Goal: Transaction & Acquisition: Purchase product/service

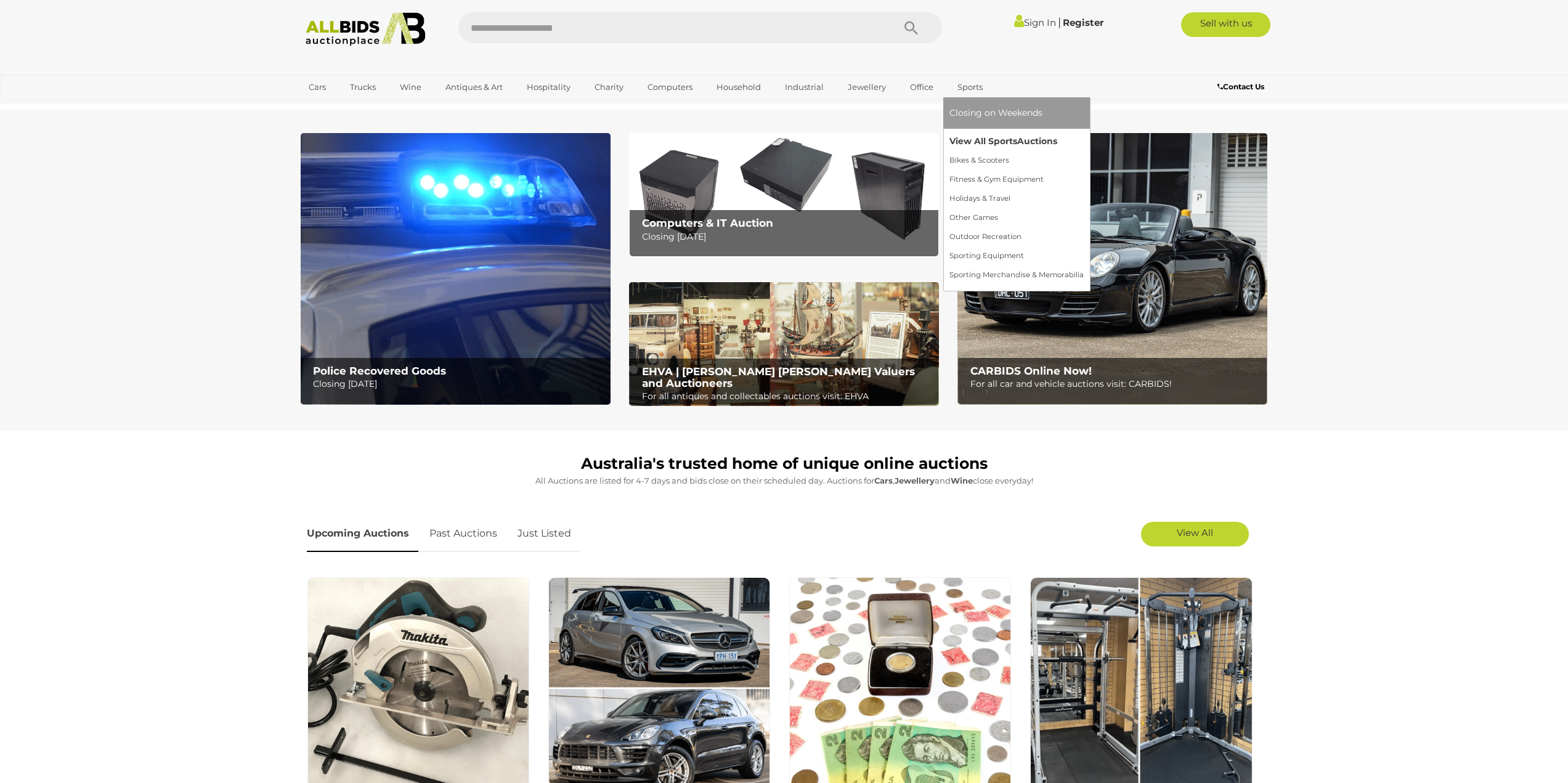
click at [779, 143] on link "View All Sports Auctions" at bounding box center [1016, 142] width 135 height 19
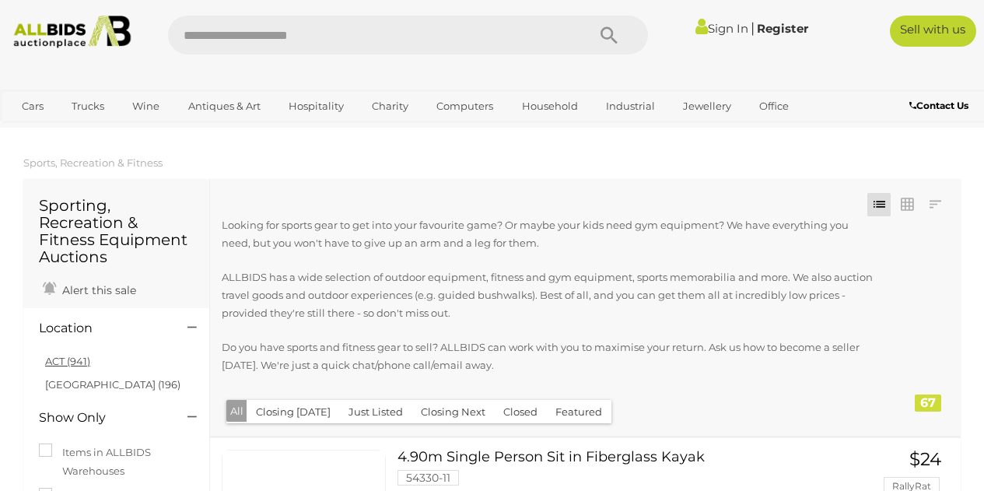
click at [78, 360] on link "ACT (941)" at bounding box center [67, 361] width 45 height 12
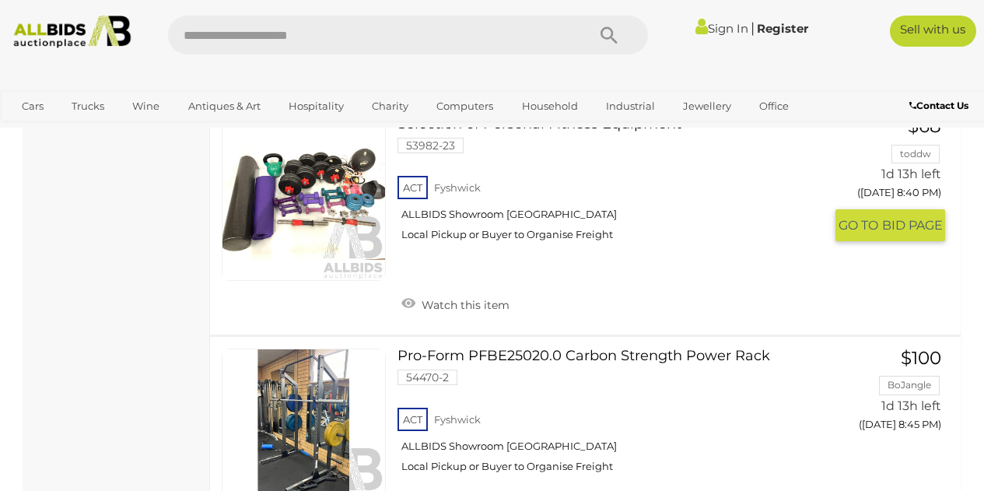
scroll to position [5370, 0]
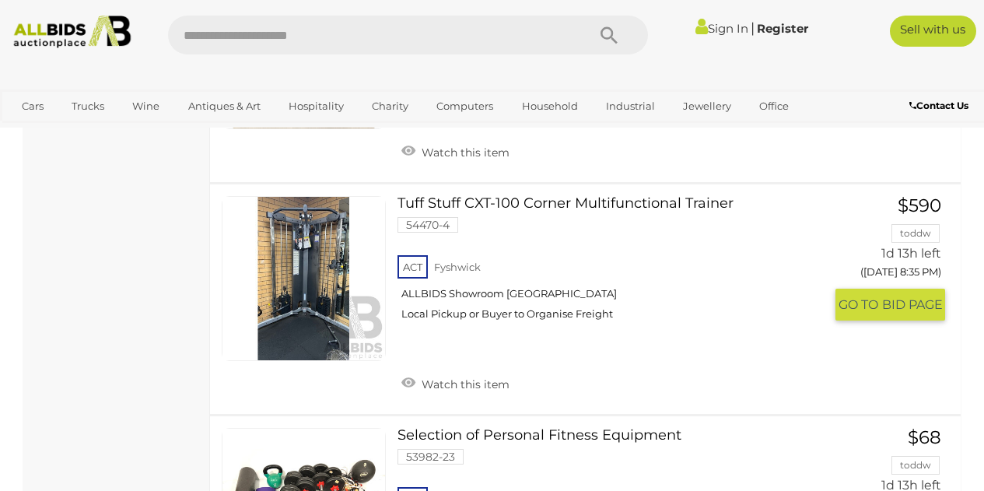
click at [518, 195] on div "Tuff Stuff CXT-100 Corner Multifunctional Trainer 54470-4 ACT Fyshwick ALLBIDS …" at bounding box center [585, 299] width 774 height 230
click at [518, 198] on link "Tuff Stuff CXT-100 Corner Multifunctional Trainer 54470-4 ACT [GEOGRAPHIC_DATA]" at bounding box center [616, 264] width 415 height 136
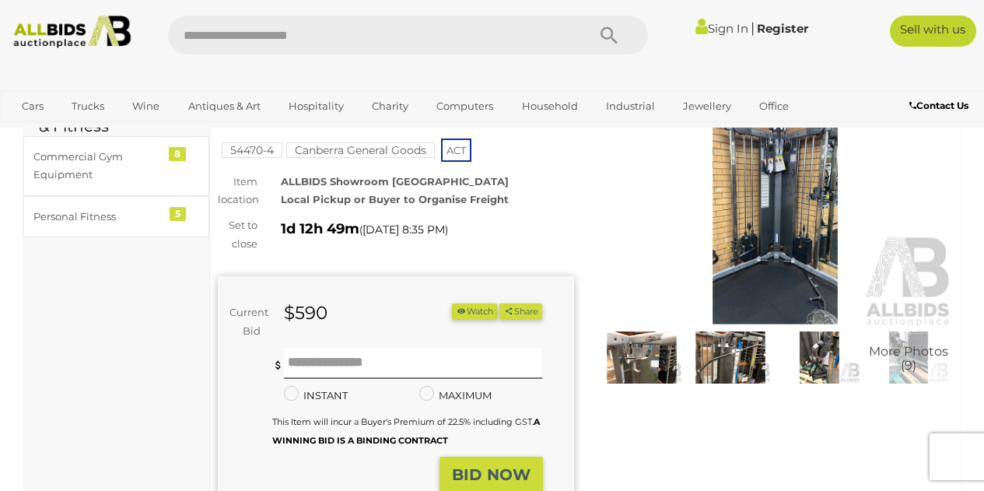
scroll to position [78, 0]
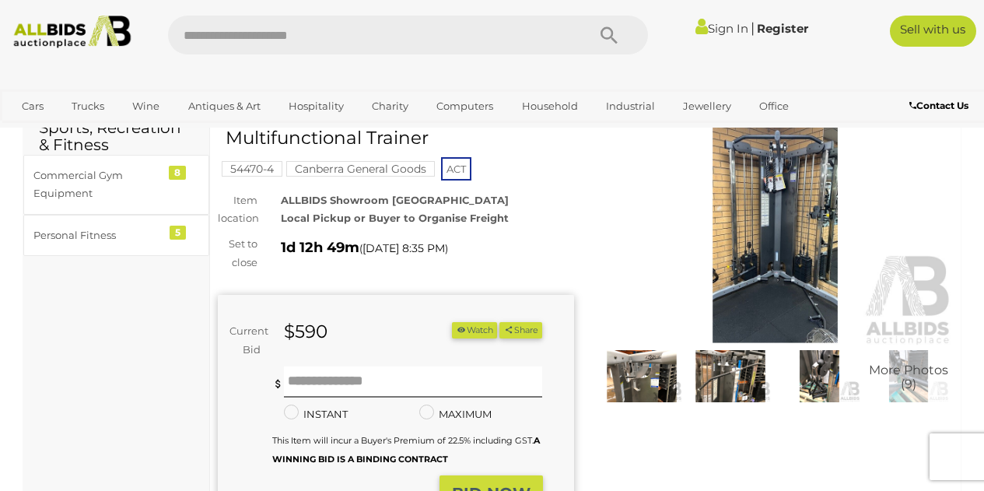
click at [742, 377] on img at bounding box center [730, 376] width 81 height 52
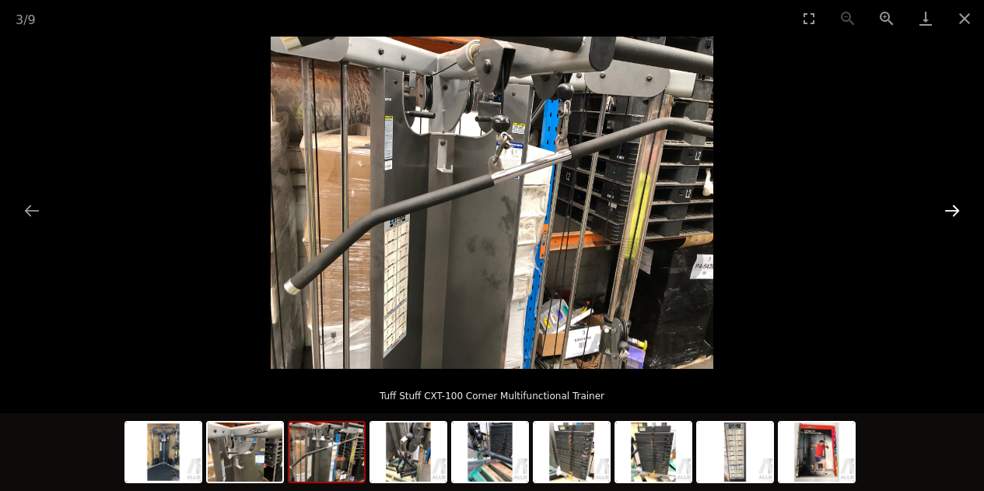
click at [947, 205] on button "Next slide" at bounding box center [952, 210] width 33 height 30
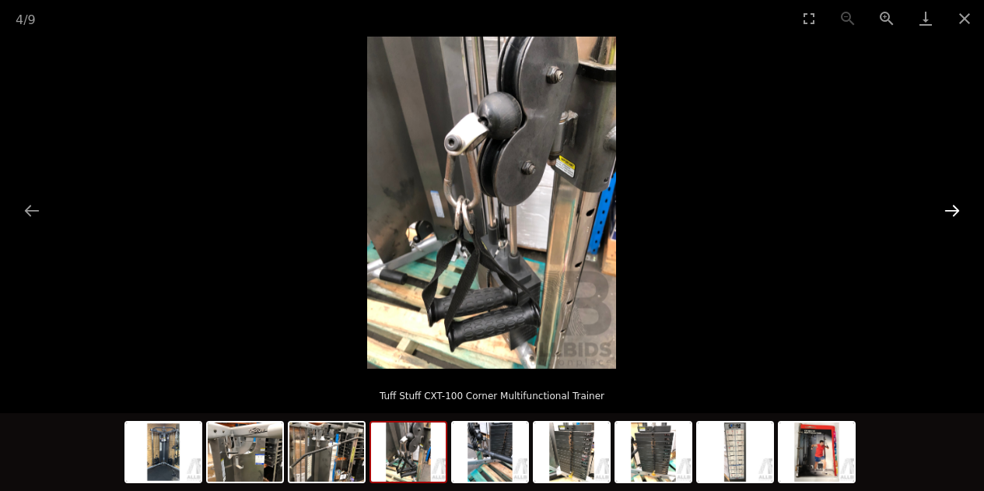
click at [947, 205] on button "Next slide" at bounding box center [952, 210] width 33 height 30
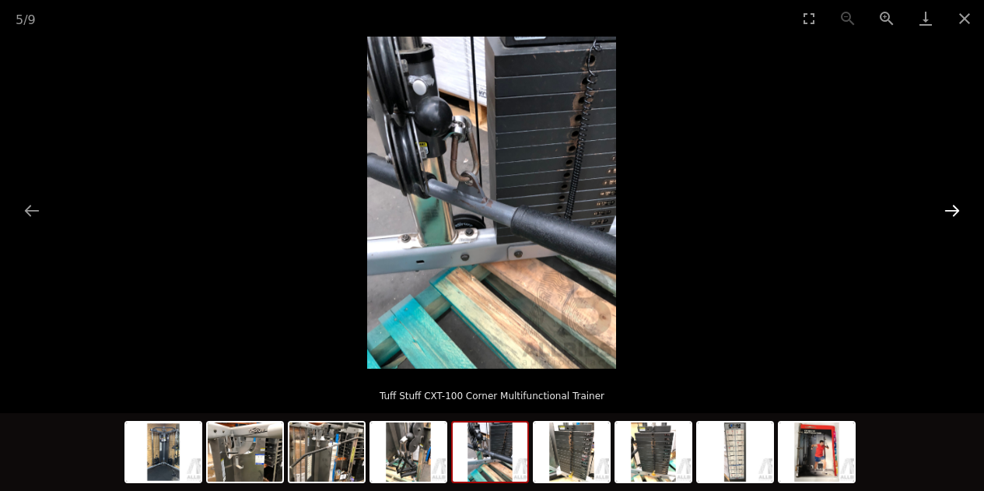
click at [947, 205] on button "Next slide" at bounding box center [952, 210] width 33 height 30
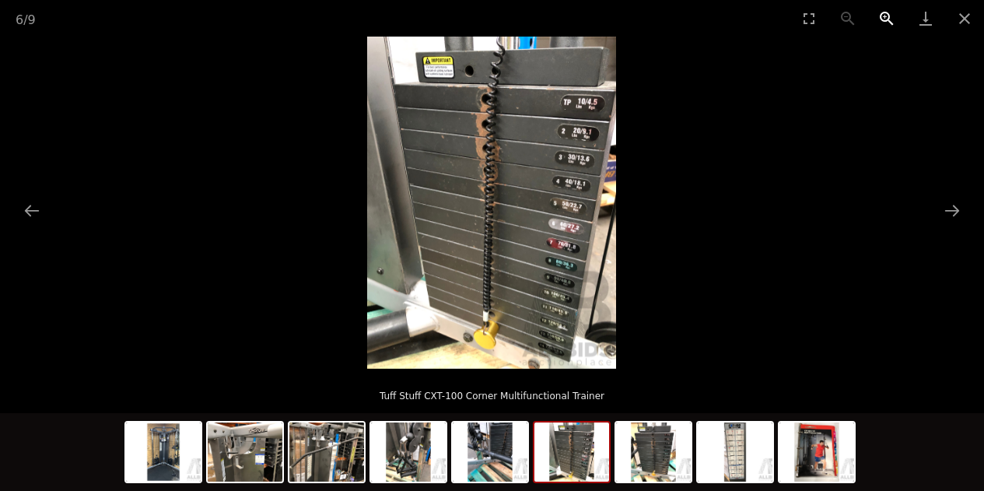
click at [890, 19] on button "Zoom in" at bounding box center [887, 18] width 39 height 37
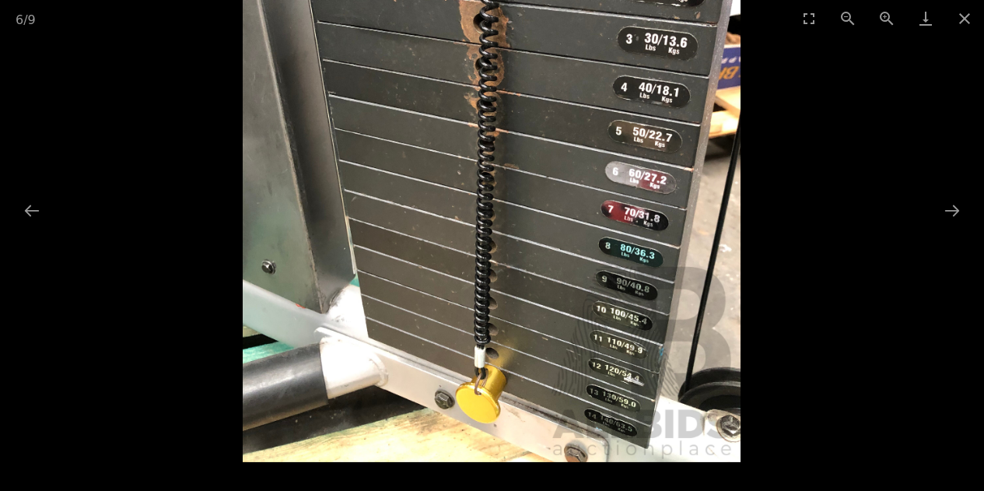
drag, startPoint x: 642, startPoint y: 366, endPoint x: 677, endPoint y: 171, distance: 197.7
click at [677, 171] on img at bounding box center [492, 130] width 499 height 665
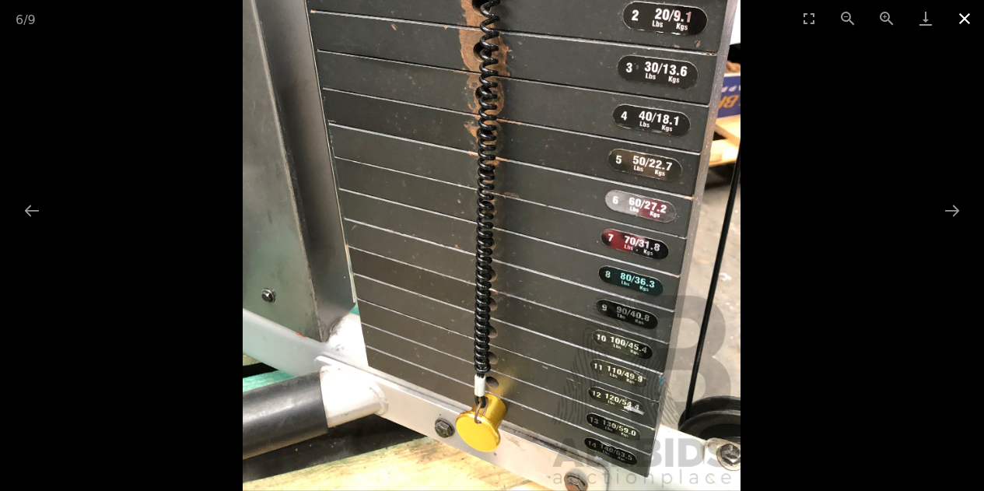
click at [964, 17] on button "Close gallery" at bounding box center [965, 18] width 39 height 37
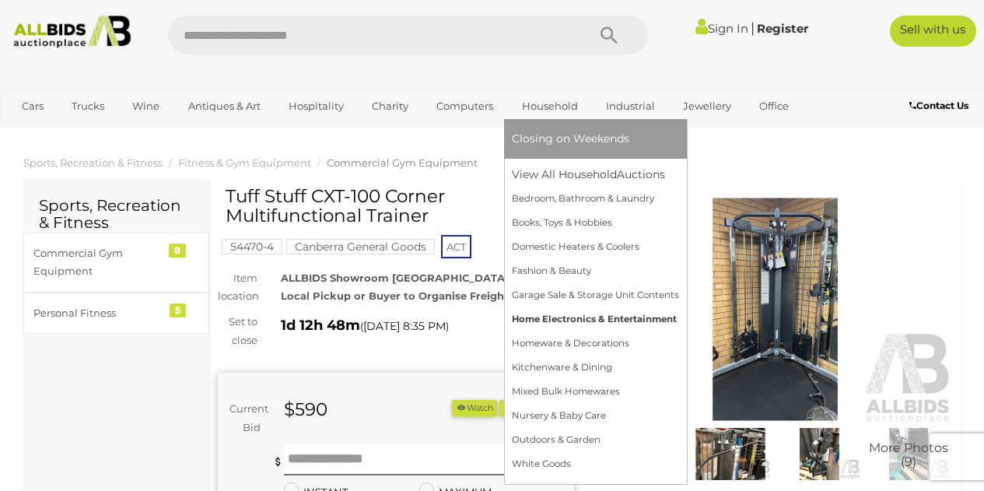
click at [581, 315] on link "Home Electronics & Entertainment" at bounding box center [595, 319] width 167 height 24
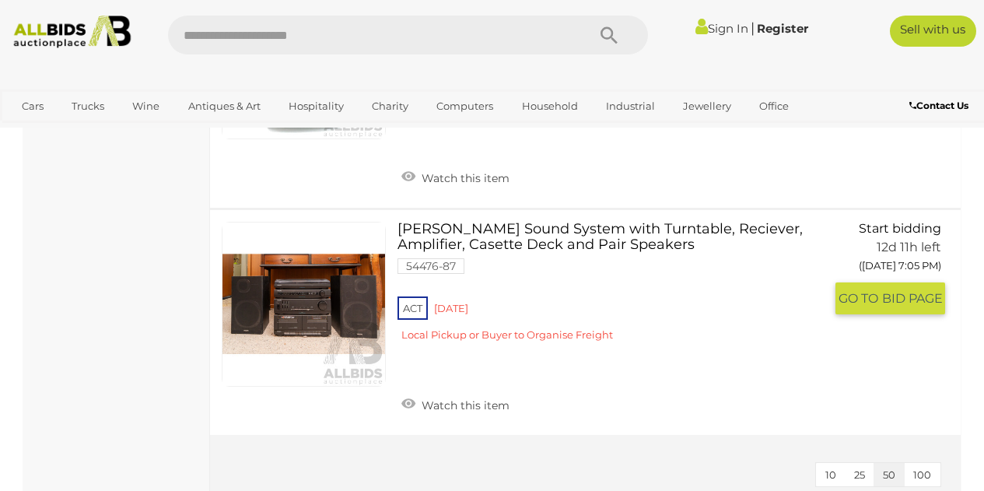
scroll to position [7393, 0]
